Goal: Task Accomplishment & Management: Use online tool/utility

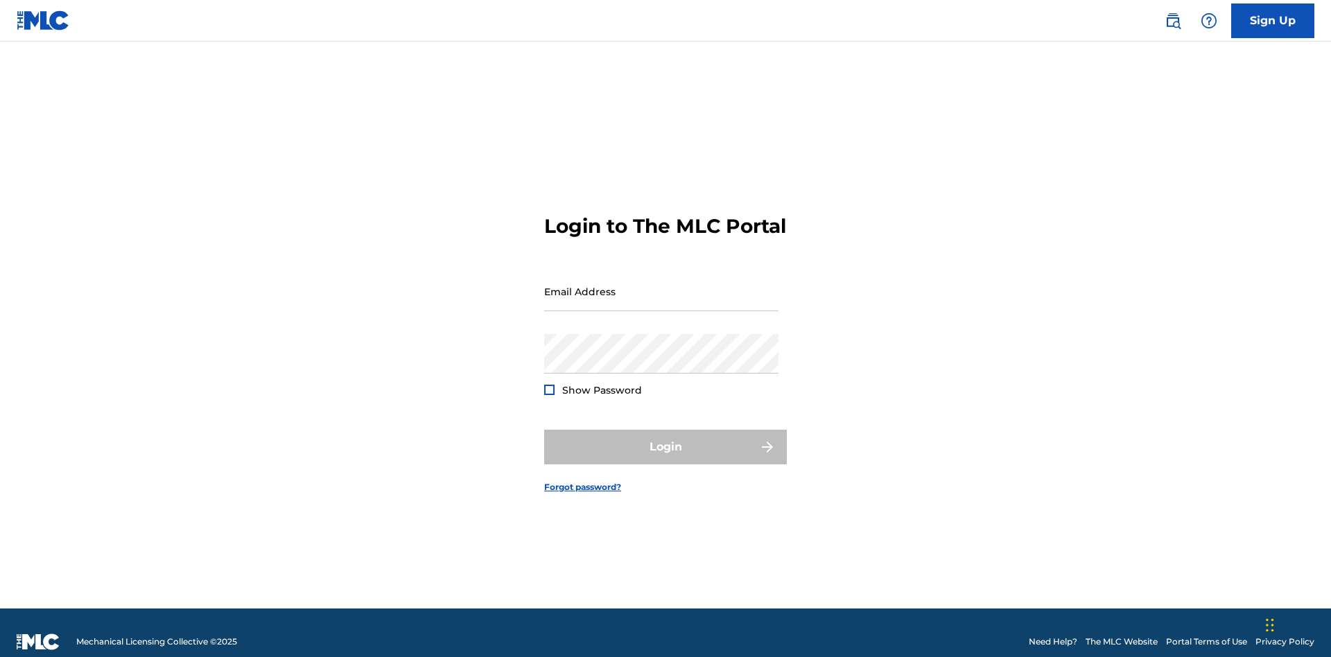
scroll to position [18, 0]
click at [662, 285] on input "Email Address" at bounding box center [661, 292] width 234 height 40
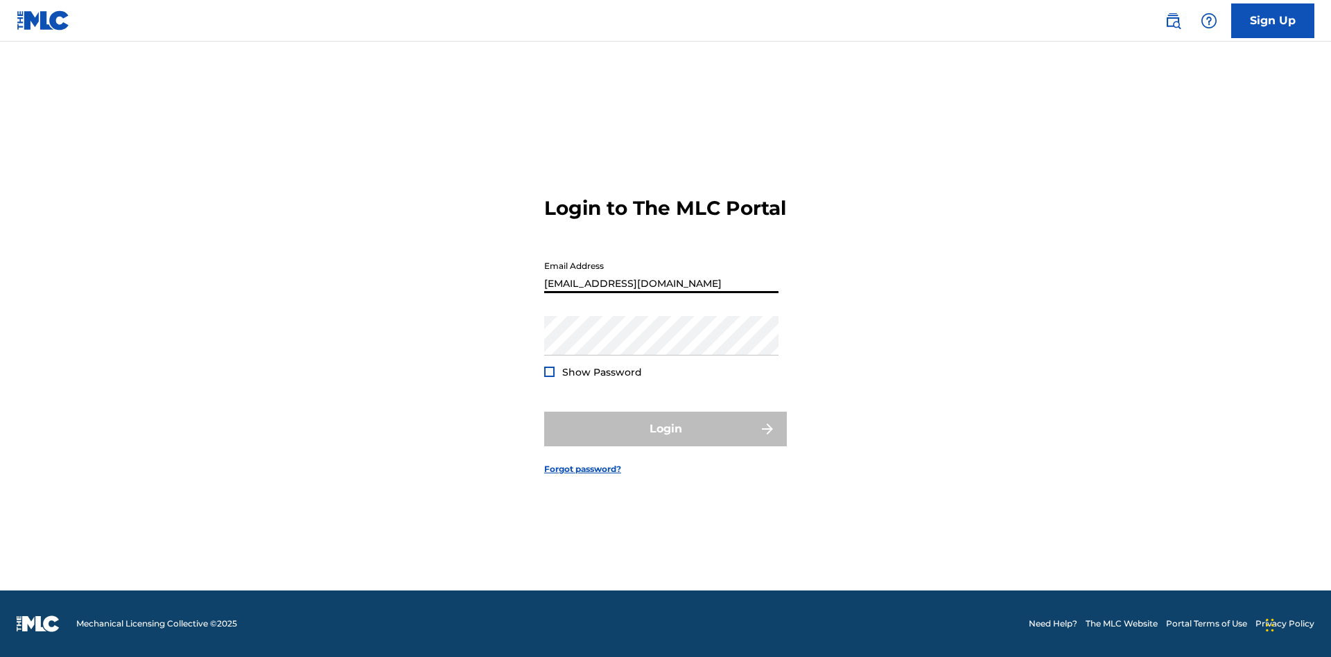
type input "[EMAIL_ADDRESS][DOMAIN_NAME]"
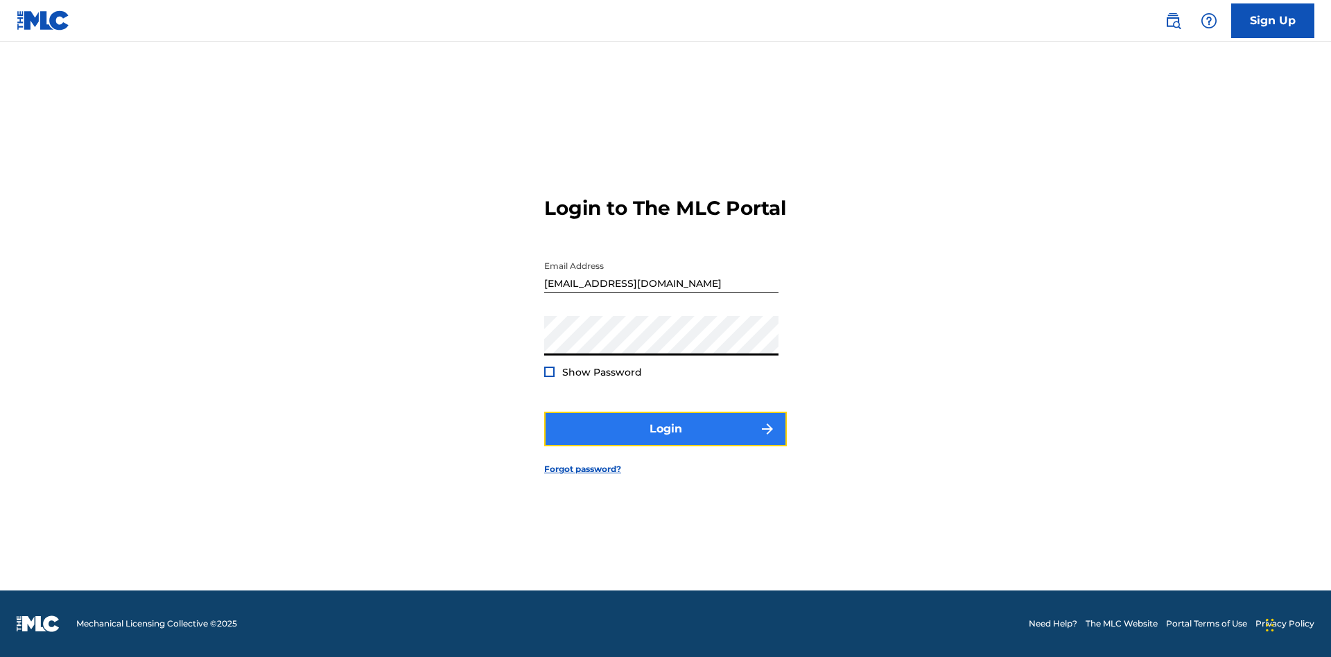
click at [666, 441] on button "Login" at bounding box center [665, 429] width 243 height 35
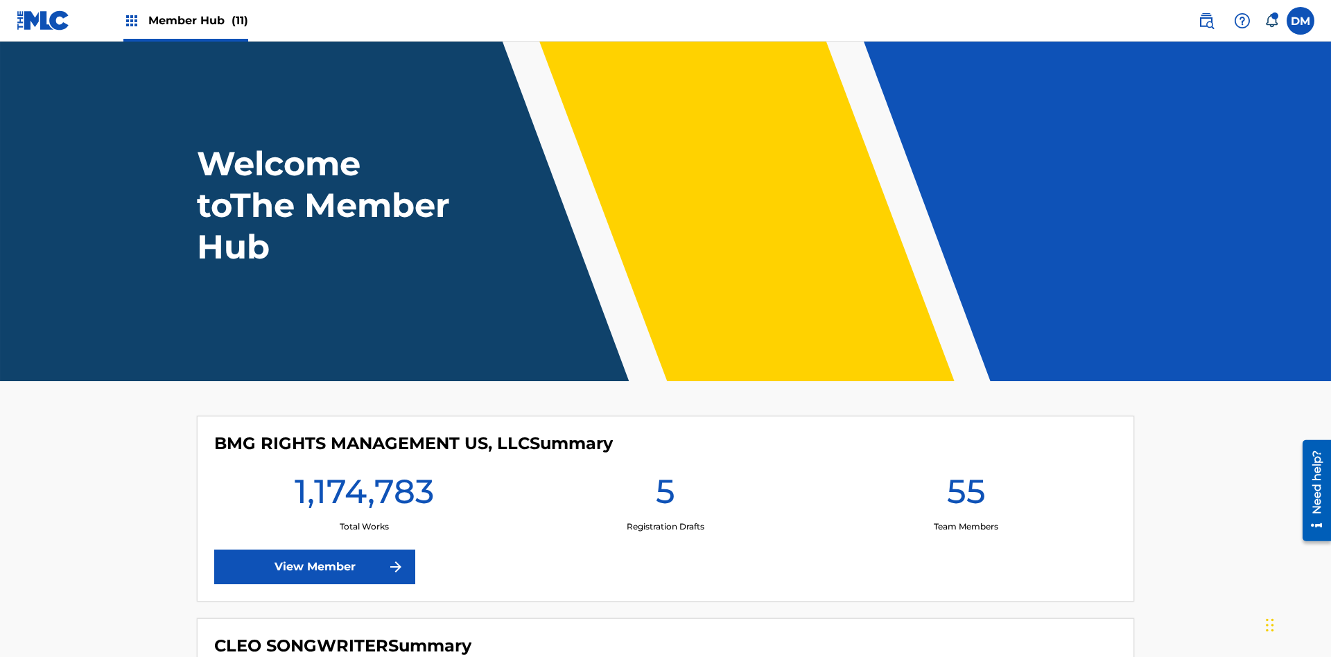
click at [198, 20] on span "Member Hub (11)" at bounding box center [198, 20] width 100 height 16
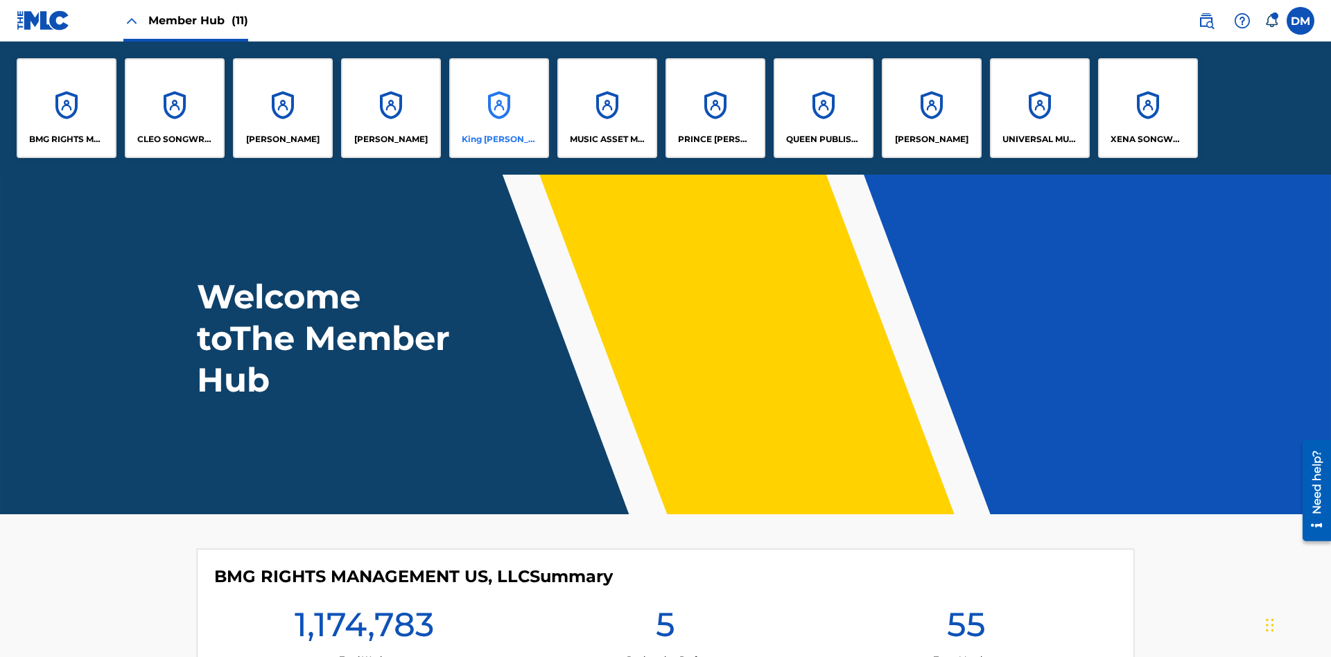
click at [499, 139] on p "King McTesterson" at bounding box center [500, 139] width 76 height 12
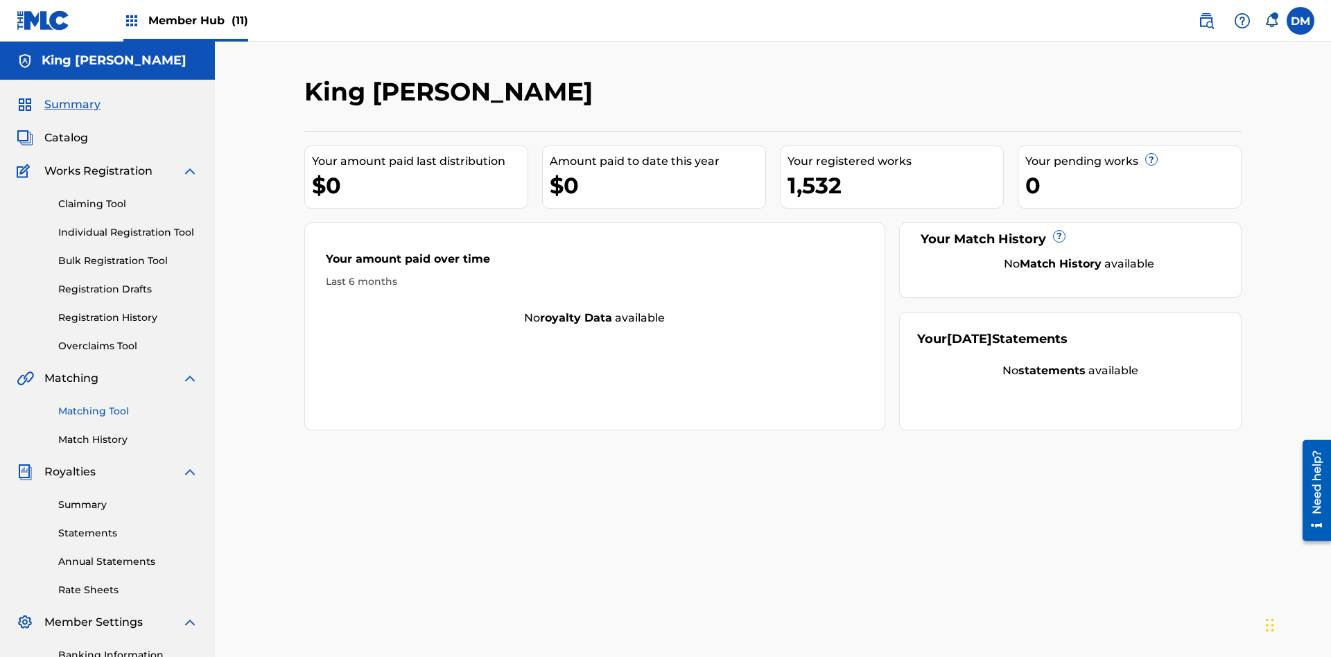
click at [128, 404] on link "Matching Tool" at bounding box center [128, 411] width 140 height 15
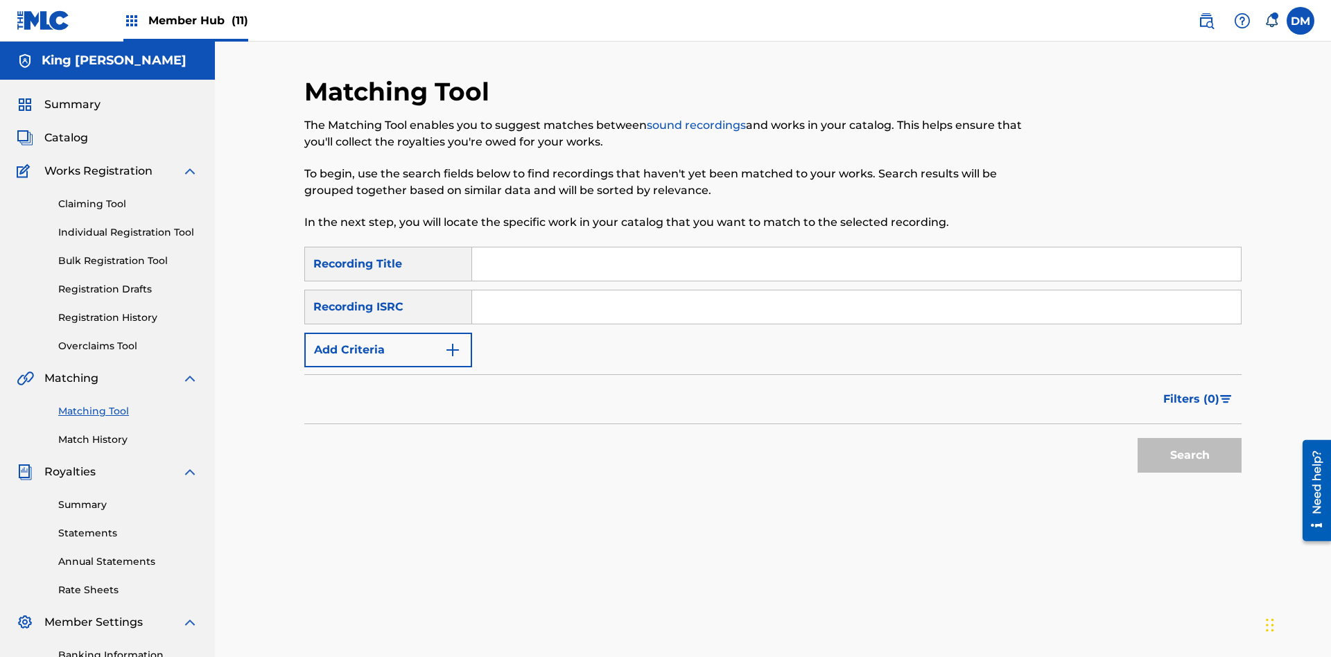
click at [856, 248] on input "Search Form" at bounding box center [856, 264] width 769 height 33
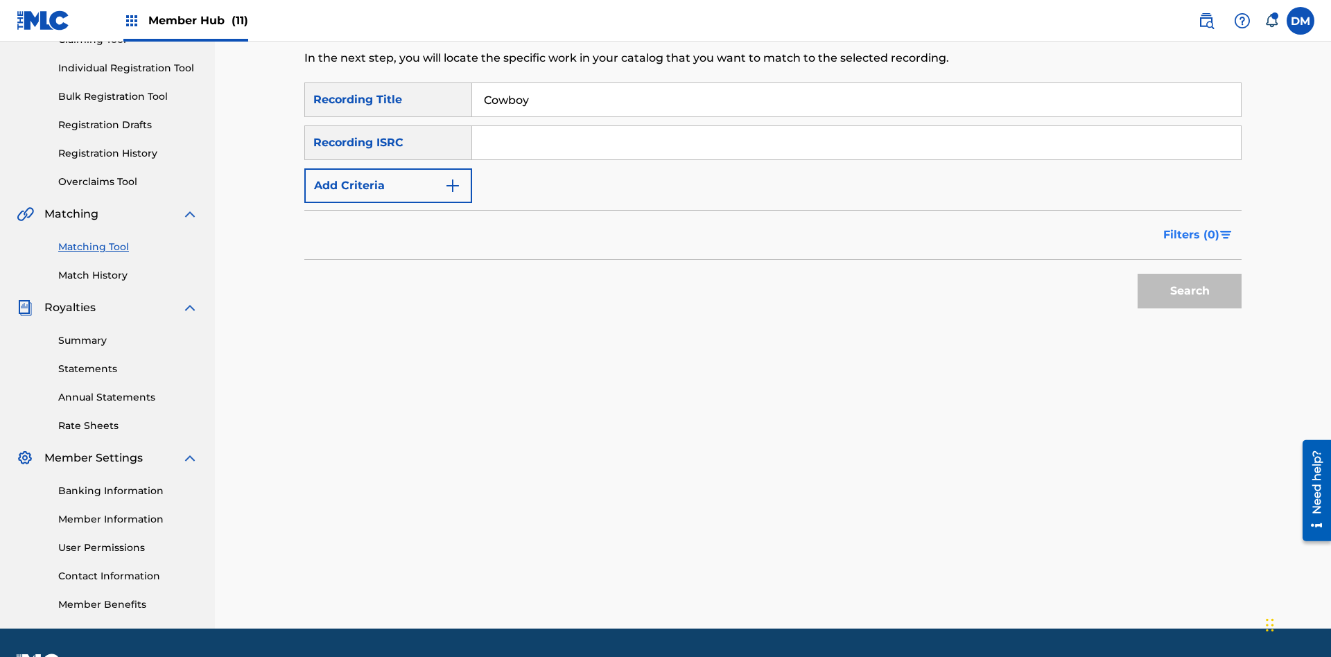
type input "Cowboy"
click at [1192, 227] on span "Filters ( 0 )" at bounding box center [1192, 235] width 56 height 17
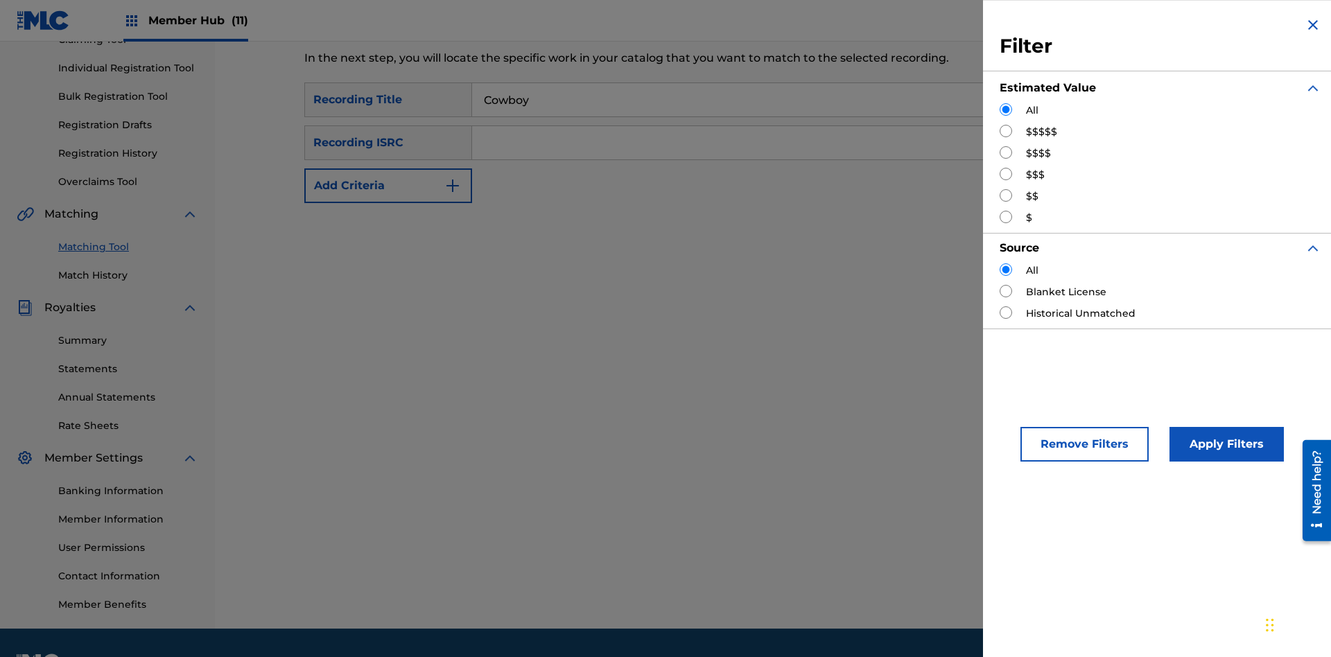
scroll to position [202, 0]
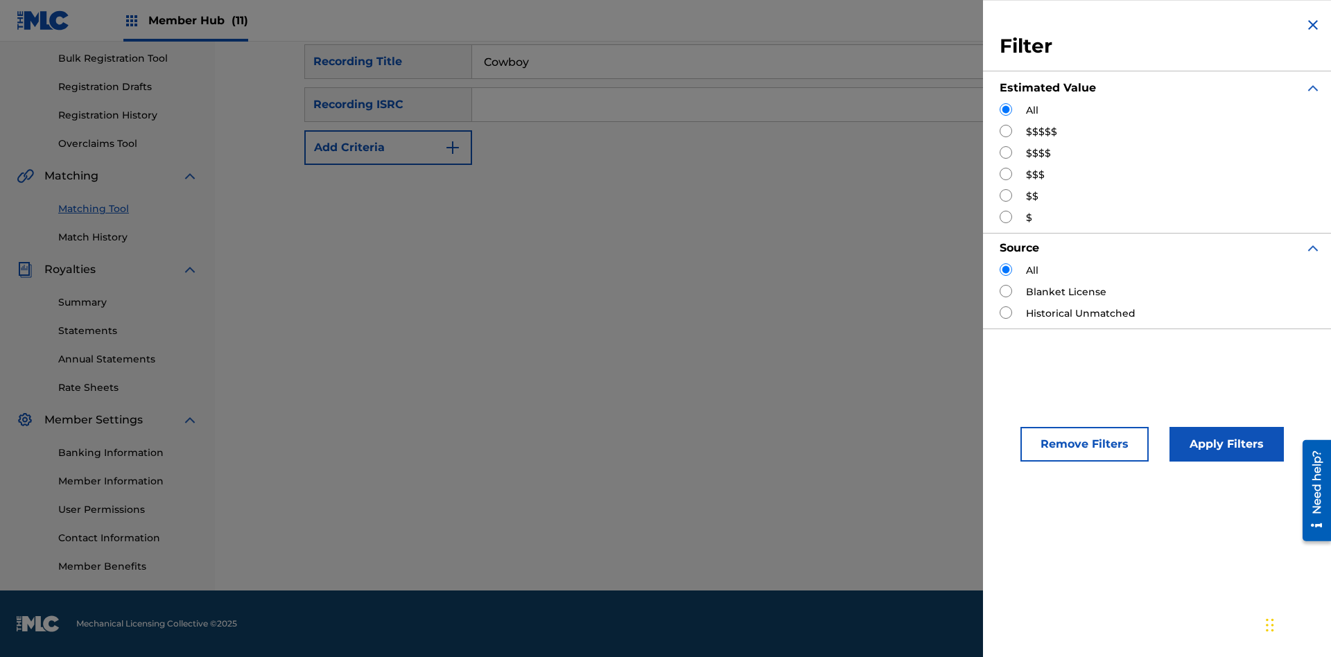
click at [1006, 131] on input "Search Form" at bounding box center [1006, 131] width 12 height 12
radio input "true"
click at [1225, 444] on button "Apply Filters" at bounding box center [1227, 444] width 114 height 35
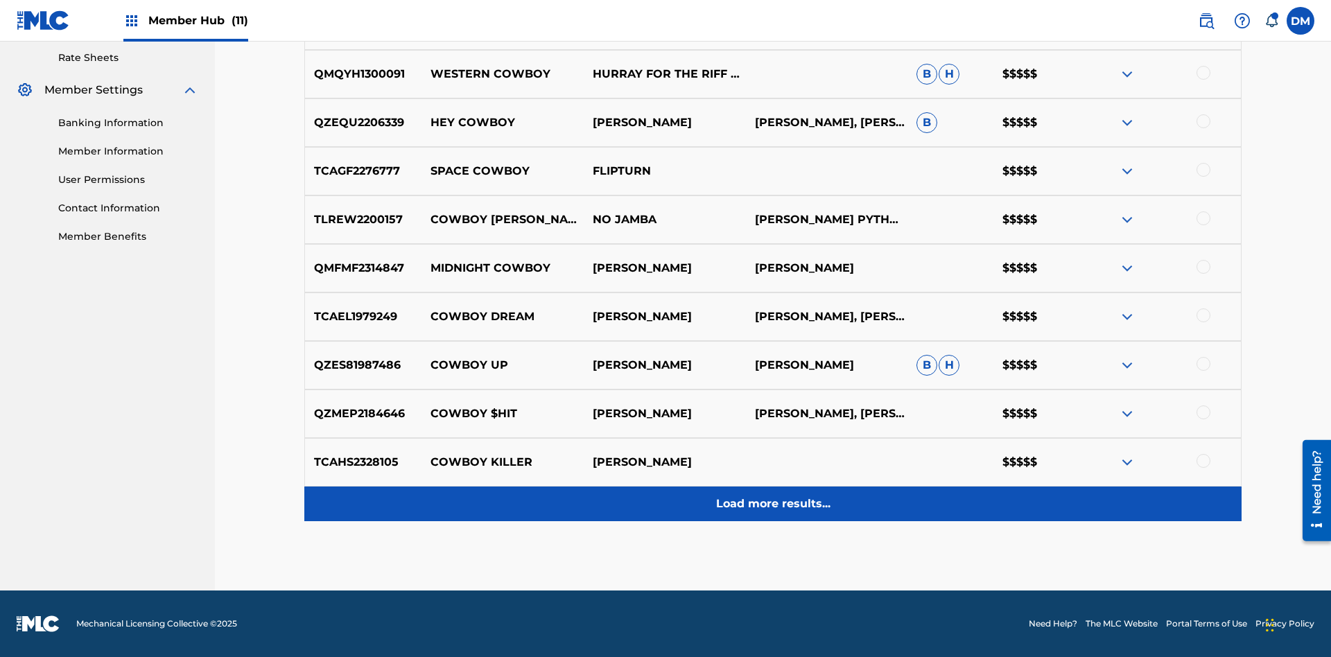
click at [772, 504] on p "Load more results..." at bounding box center [773, 504] width 114 height 17
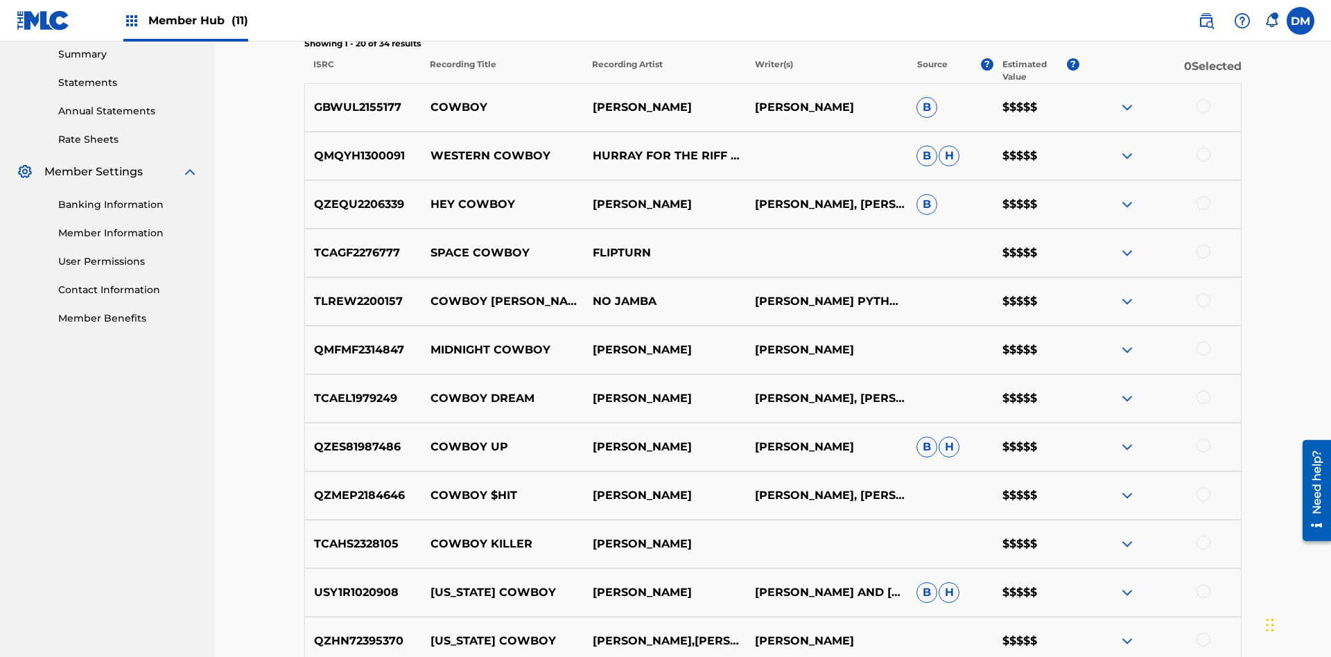
scroll to position [467, 0]
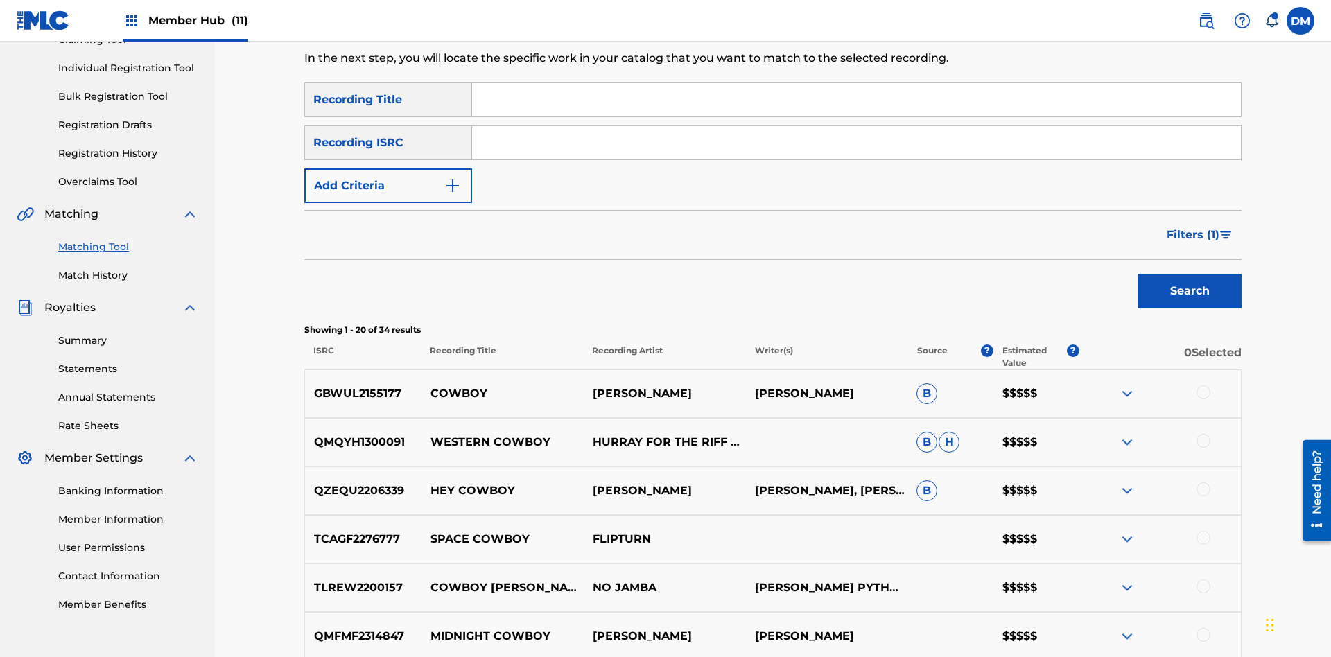
click at [856, 100] on input "Search Form" at bounding box center [856, 99] width 769 height 33
type input "Hocus Pocus"
click at [1193, 227] on span "Filters ( 1 )" at bounding box center [1193, 235] width 53 height 17
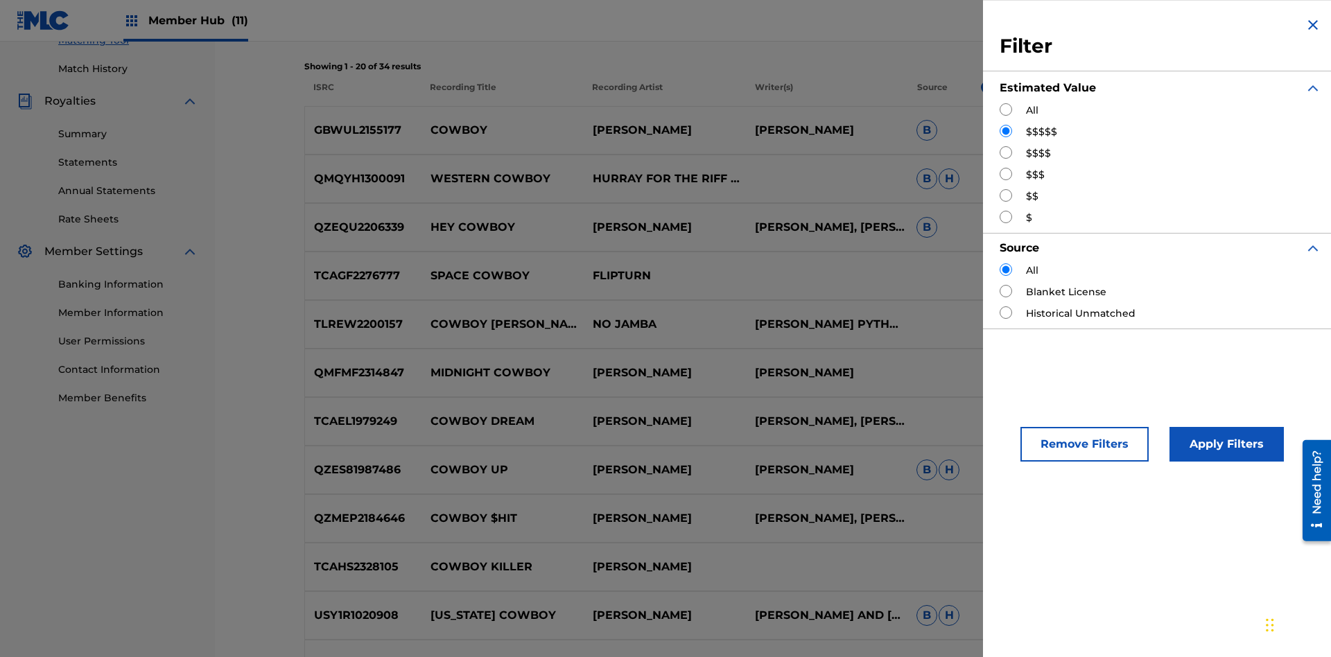
click at [1006, 153] on input "Search Form" at bounding box center [1006, 152] width 12 height 12
radio input "true"
click at [1225, 444] on button "Apply Filters" at bounding box center [1227, 444] width 114 height 35
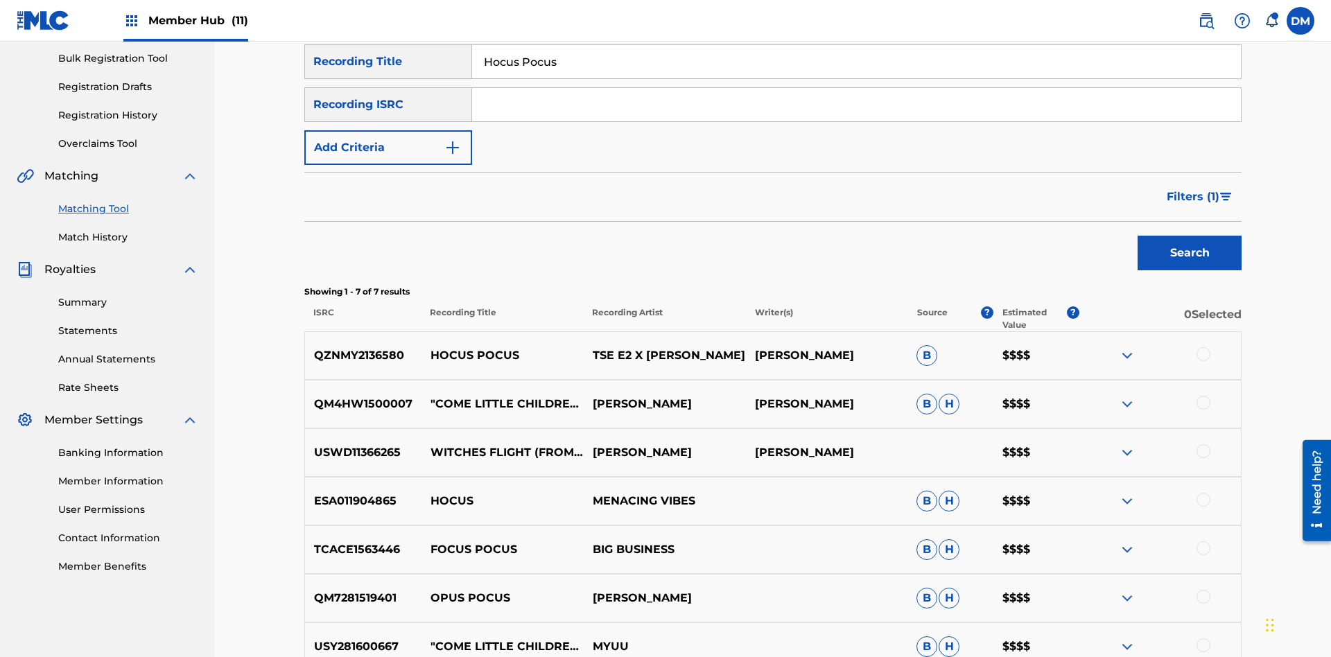
click at [856, 78] on input "Hocus Pocus" at bounding box center [856, 61] width 769 height 33
click at [856, 78] on input "Search Form" at bounding box center [856, 61] width 769 height 33
type input "Milenko"
click at [1193, 189] on span "Filters ( 1 )" at bounding box center [1193, 197] width 53 height 17
click at [0, 0] on input "Search Form" at bounding box center [0, 0] width 0 height 0
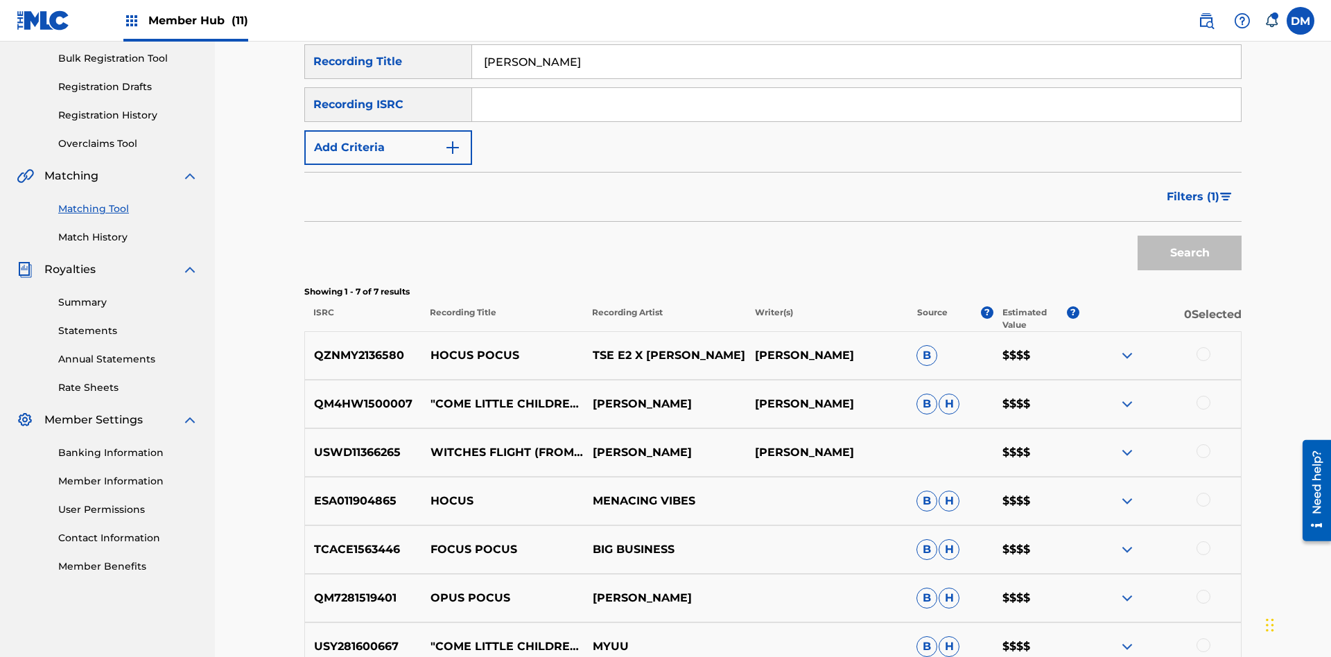
click at [0, 0] on button "Apply Filters" at bounding box center [0, 0] width 0 height 0
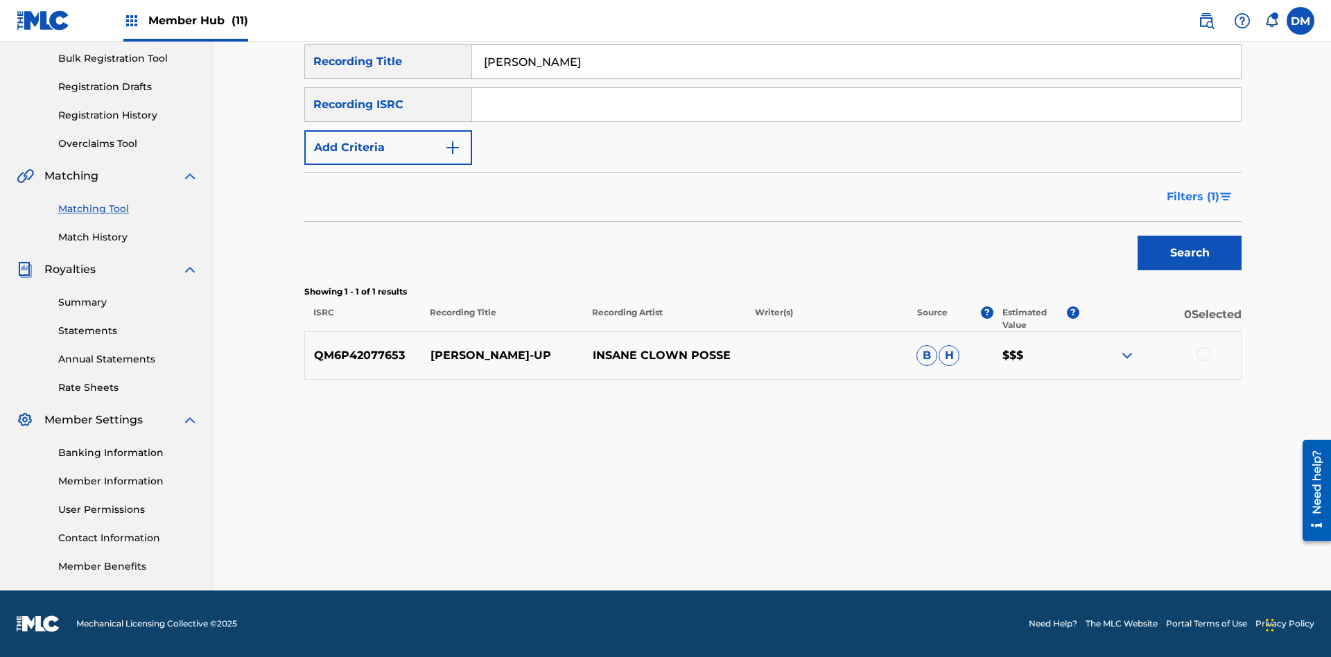
click at [856, 78] on input "Milenko" at bounding box center [856, 61] width 769 height 33
click at [856, 78] on input "Search Form" at bounding box center [856, 61] width 769 height 33
type input "Milenko"
click at [1193, 197] on span "Filters ( 1 )" at bounding box center [1193, 197] width 53 height 17
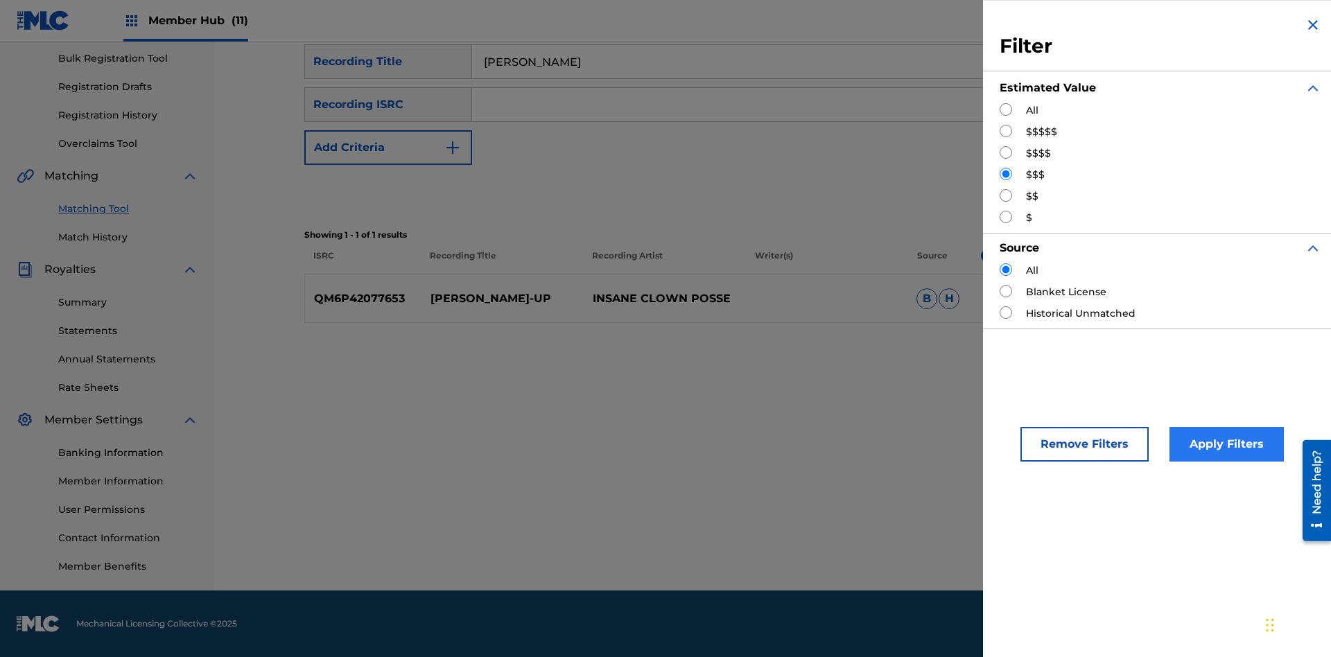
click at [1006, 196] on input "Search Form" at bounding box center [1006, 195] width 12 height 12
click at [1225, 444] on button "Apply Filters" at bounding box center [1227, 444] width 114 height 35
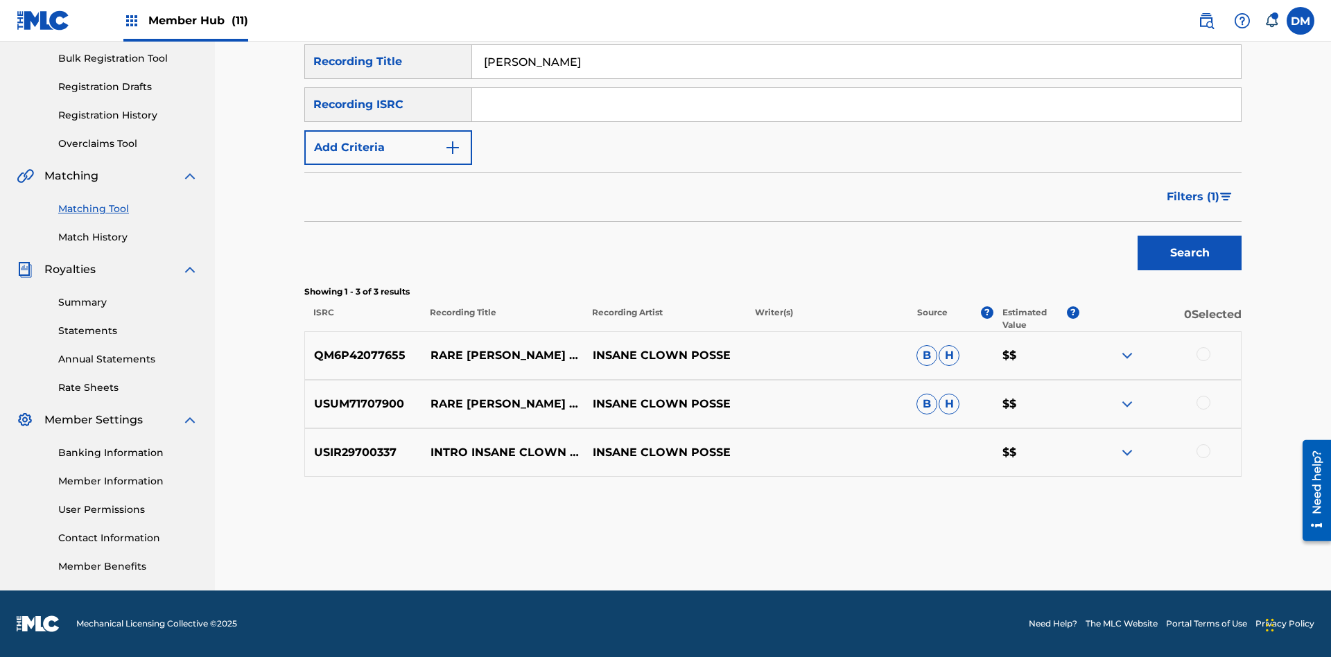
click at [856, 78] on input "Milenko" at bounding box center [856, 61] width 769 height 33
click at [856, 78] on input "Search Form" at bounding box center [856, 61] width 769 height 33
type input "Milenko"
click at [1193, 197] on span "Filters ( 1 )" at bounding box center [1193, 197] width 53 height 17
click at [0, 0] on input "Search Form" at bounding box center [0, 0] width 0 height 0
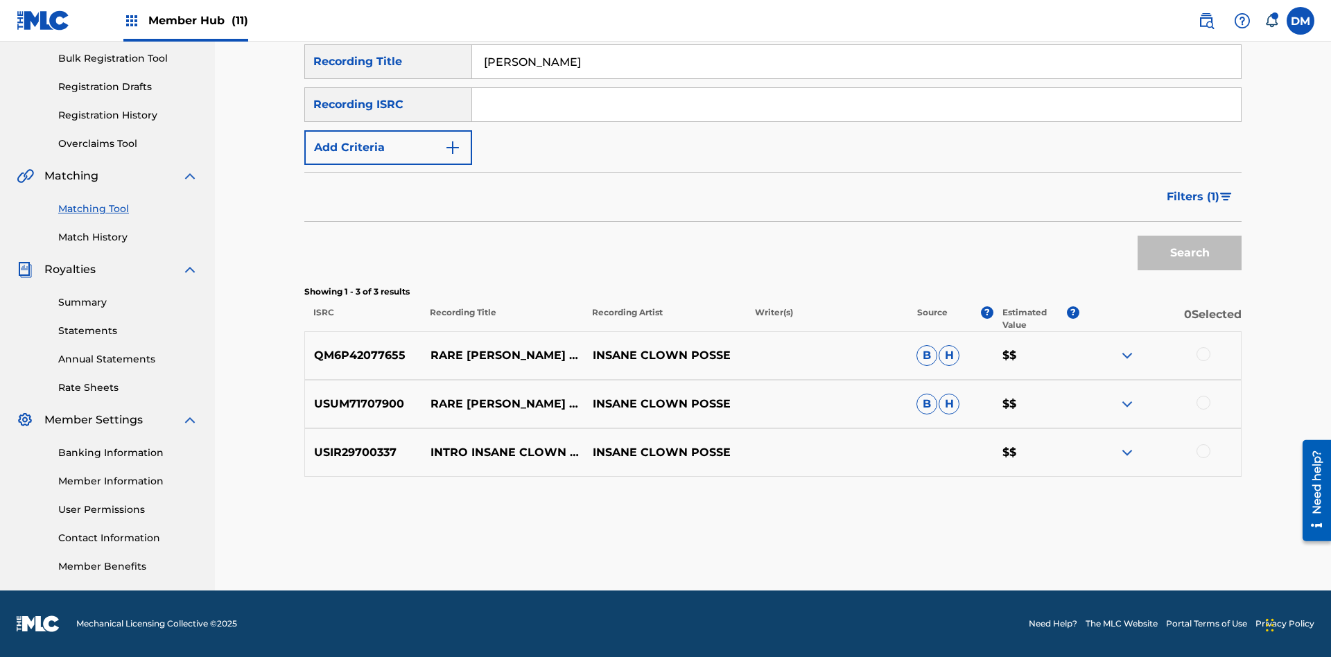
click at [0, 0] on button "Apply Filters" at bounding box center [0, 0] width 0 height 0
